Goal: Find specific page/section: Find specific page/section

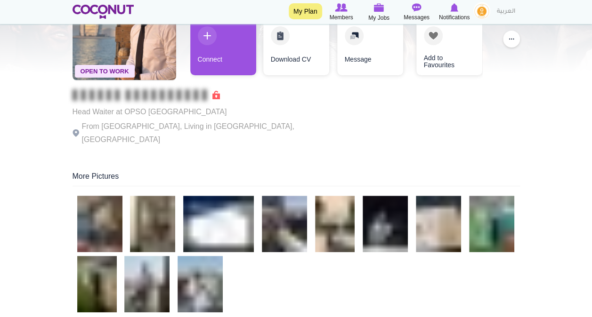
scroll to position [92, 0]
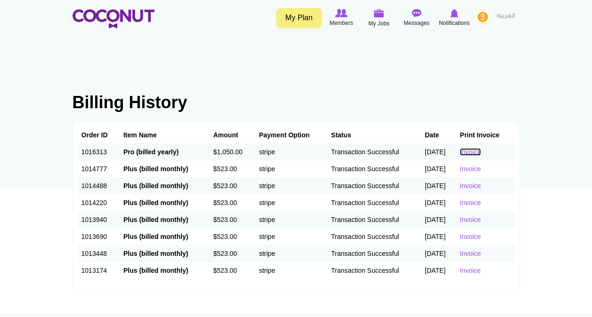
click at [474, 151] on link "Invoice" at bounding box center [470, 152] width 21 height 8
click at [331, 18] on icon at bounding box center [342, 13] width 36 height 10
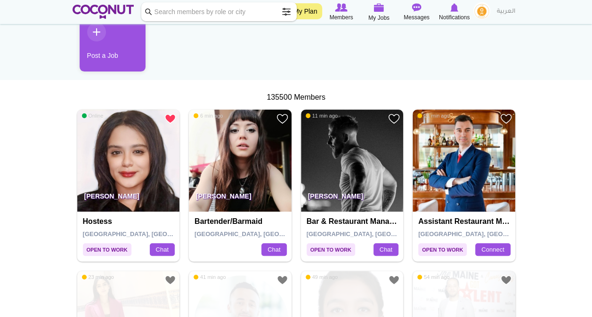
scroll to position [109, 0]
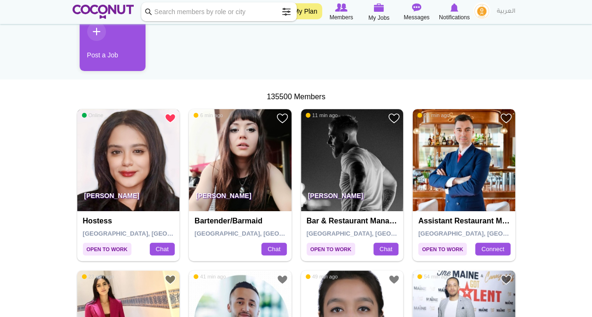
click at [132, 155] on img at bounding box center [128, 160] width 103 height 103
